Goal: Complete application form: Complete application form

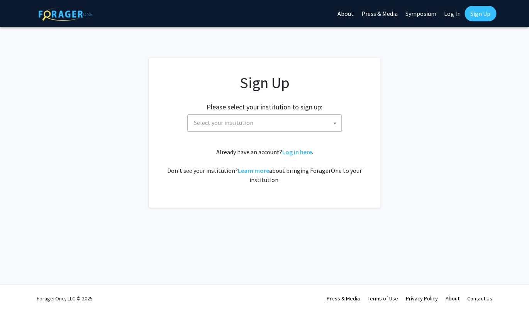
click at [333, 119] on span at bounding box center [335, 123] width 8 height 17
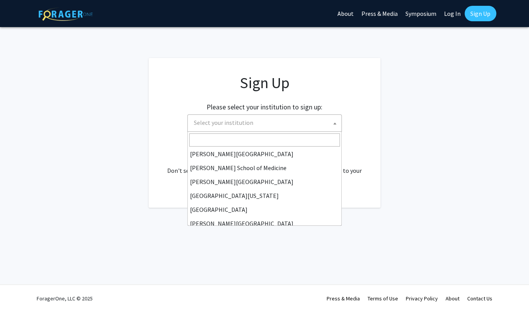
scroll to position [155, 0]
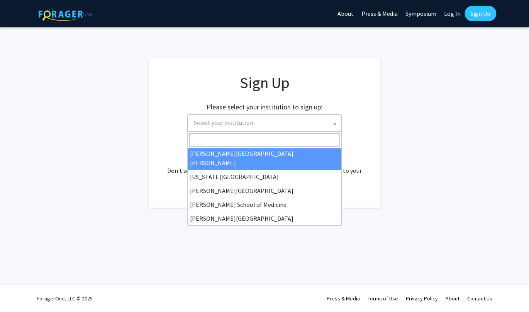
select select "1"
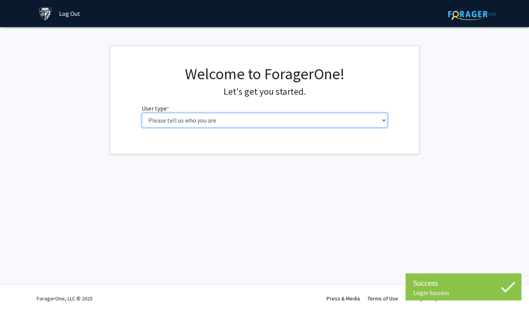
click at [336, 124] on select "Please tell us who you are Undergraduate Student Master's Student Doctoral Cand…" at bounding box center [265, 120] width 246 height 15
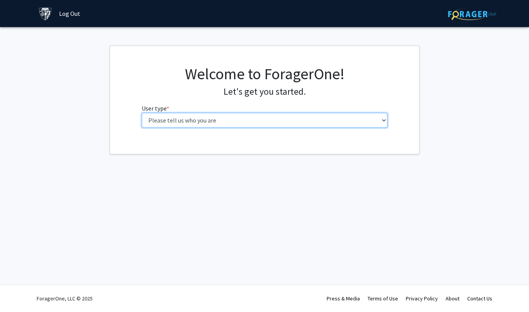
select select "2: masters"
click at [142, 113] on select "Please tell us who you are Undergraduate Student Master's Student Doctoral Cand…" at bounding box center [265, 120] width 246 height 15
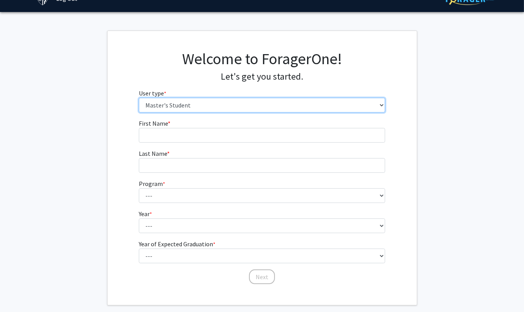
scroll to position [15, 0]
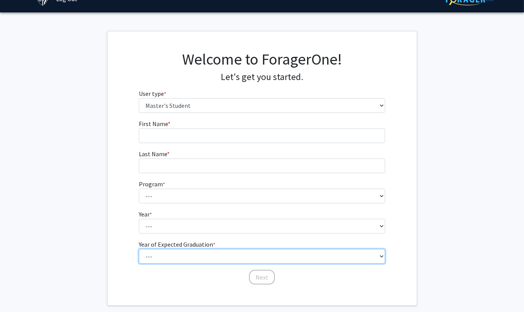
click at [316, 260] on select "--- 2025 2026 2027 2028 2029 2030 2031 2032 2033 2034" at bounding box center [262, 256] width 246 height 15
select select "1: 2025"
click at [139, 249] on select "--- 2025 2026 2027 2028 2029 2030 2031 2032 2033 2034" at bounding box center [262, 256] width 246 height 15
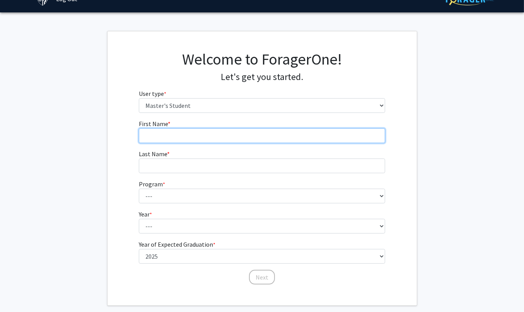
click at [242, 138] on input "First Name * required" at bounding box center [262, 135] width 246 height 15
type input "[PERSON_NAME]"
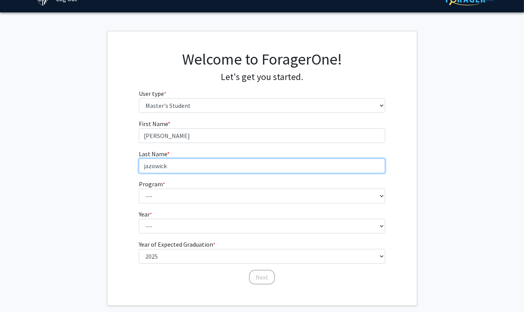
type input "jazowick"
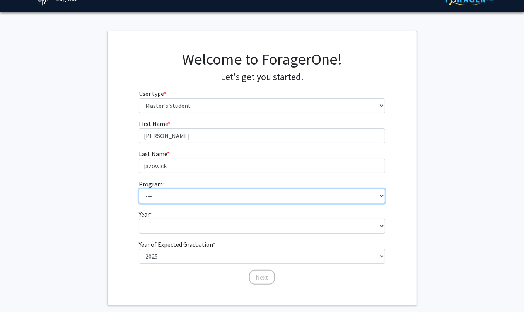
click at [255, 196] on select "--- Anatomy Education Applied and Computational Mathematics Applied Biomedical …" at bounding box center [262, 196] width 246 height 15
select select "67: 55"
click at [139, 189] on select "--- Anatomy Education Applied and Computational Mathematics Applied Biomedical …" at bounding box center [262, 196] width 246 height 15
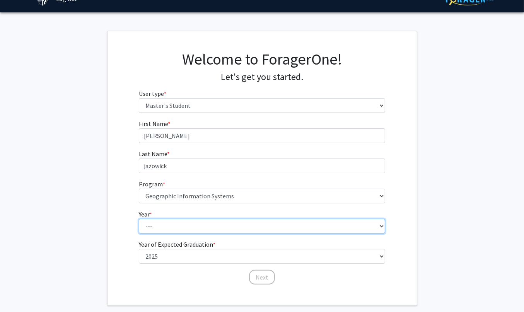
click at [251, 223] on select "--- First Year Second Year" at bounding box center [262, 226] width 246 height 15
select select "2: second_year"
click at [139, 219] on select "--- First Year Second Year" at bounding box center [262, 226] width 246 height 15
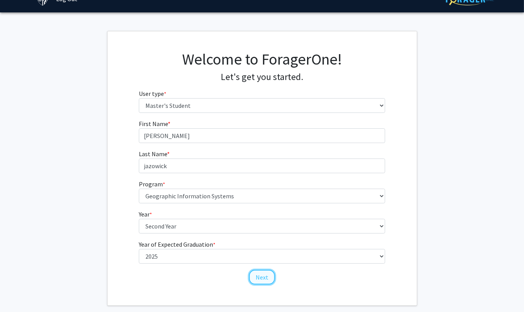
click at [262, 278] on button "Next" at bounding box center [262, 277] width 26 height 15
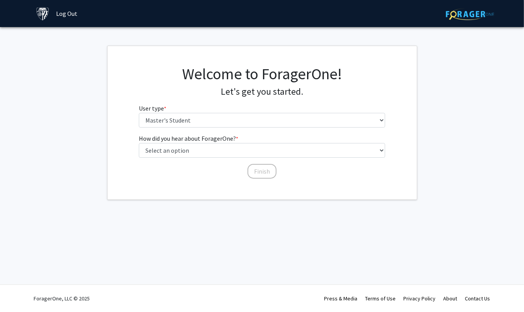
scroll to position [0, 0]
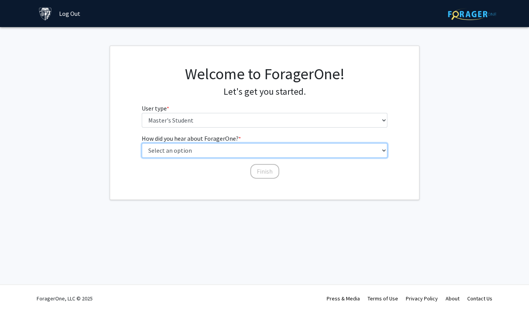
click at [287, 145] on select "Select an option Peer/student recommendation Faculty/staff recommendation Unive…" at bounding box center [265, 150] width 246 height 15
select select "3: university_website"
click at [142, 143] on select "Select an option Peer/student recommendation Faculty/staff recommendation Unive…" at bounding box center [265, 150] width 246 height 15
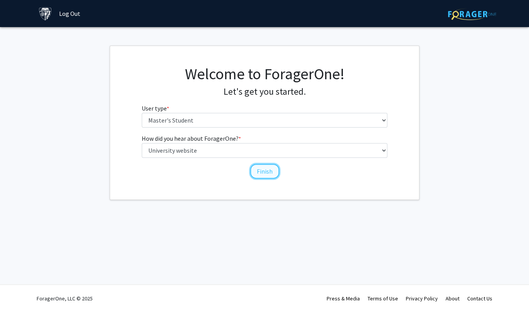
click at [270, 173] on button "Finish" at bounding box center [264, 171] width 29 height 15
